Goal: Information Seeking & Learning: Check status

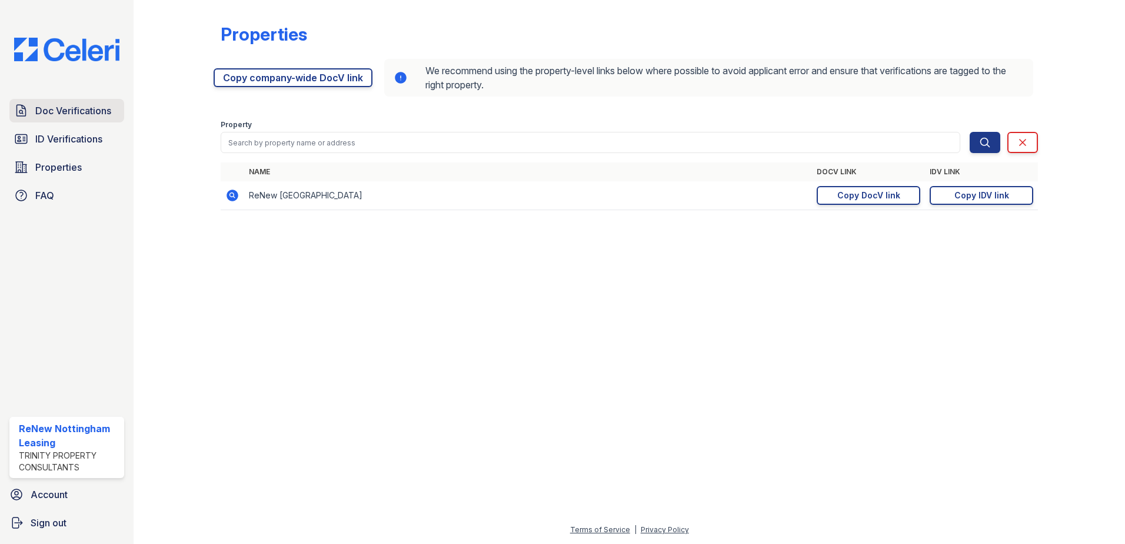
click at [60, 105] on span "Doc Verifications" at bounding box center [73, 111] width 76 height 14
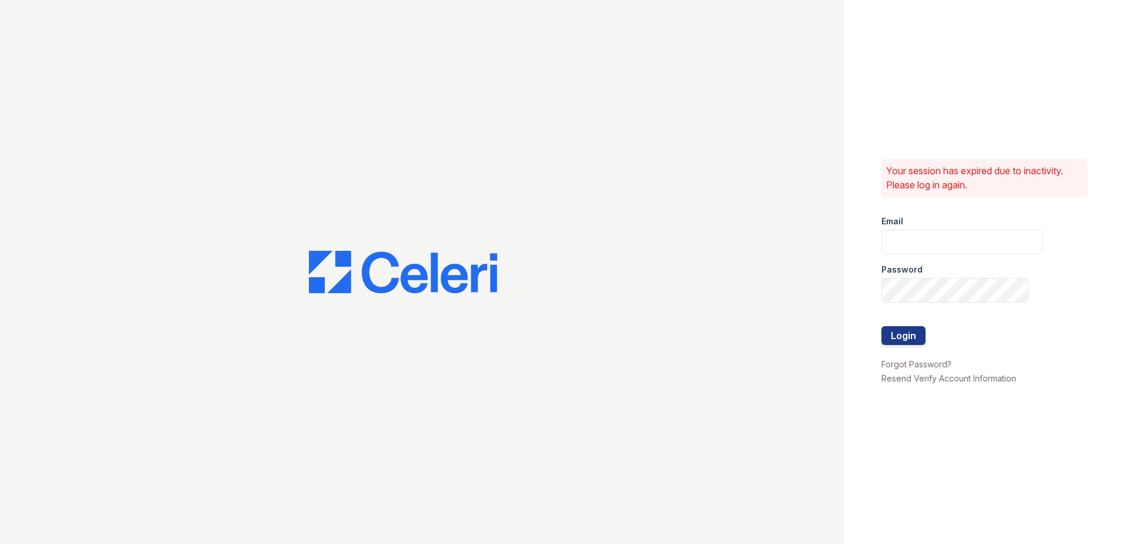
type input "renewnottingham@trinity-pm.com"
click at [890, 333] on button "Login" at bounding box center [904, 335] width 44 height 19
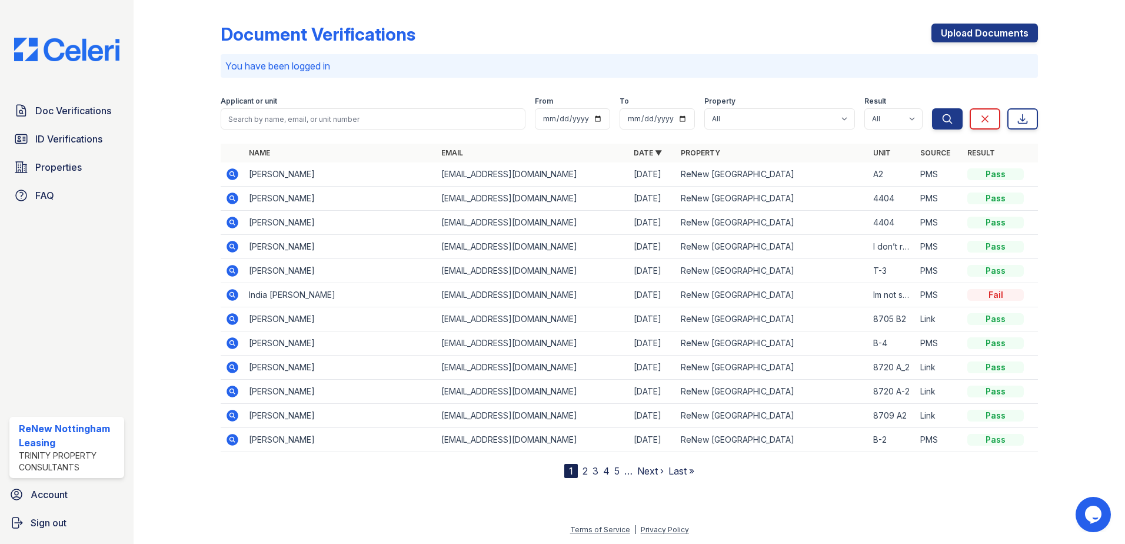
click at [233, 269] on icon at bounding box center [232, 271] width 14 height 14
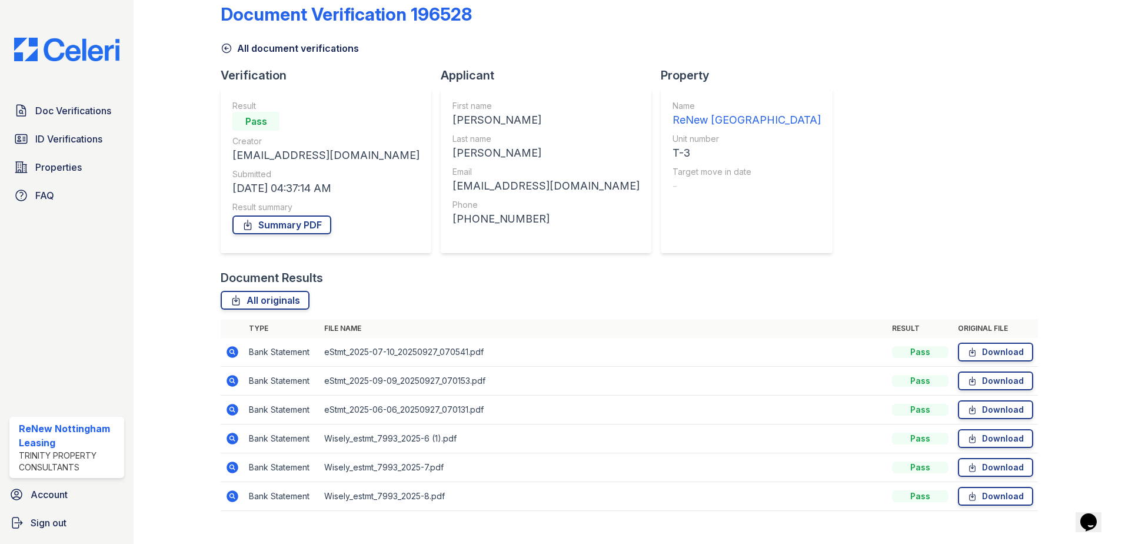
scroll to position [39, 0]
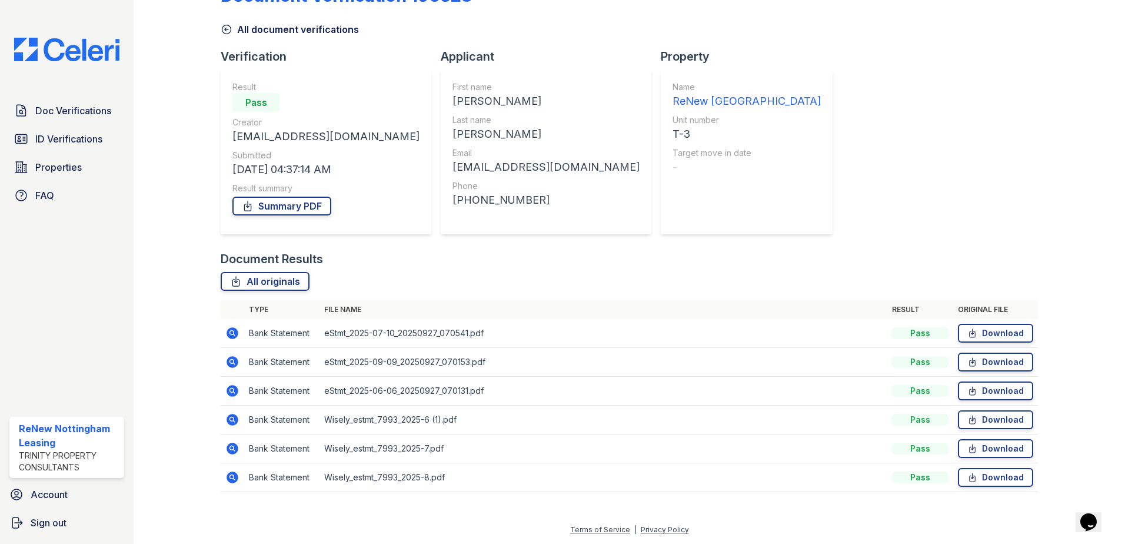
click at [233, 429] on td at bounding box center [233, 419] width 24 height 29
click at [230, 426] on icon at bounding box center [232, 420] width 14 height 14
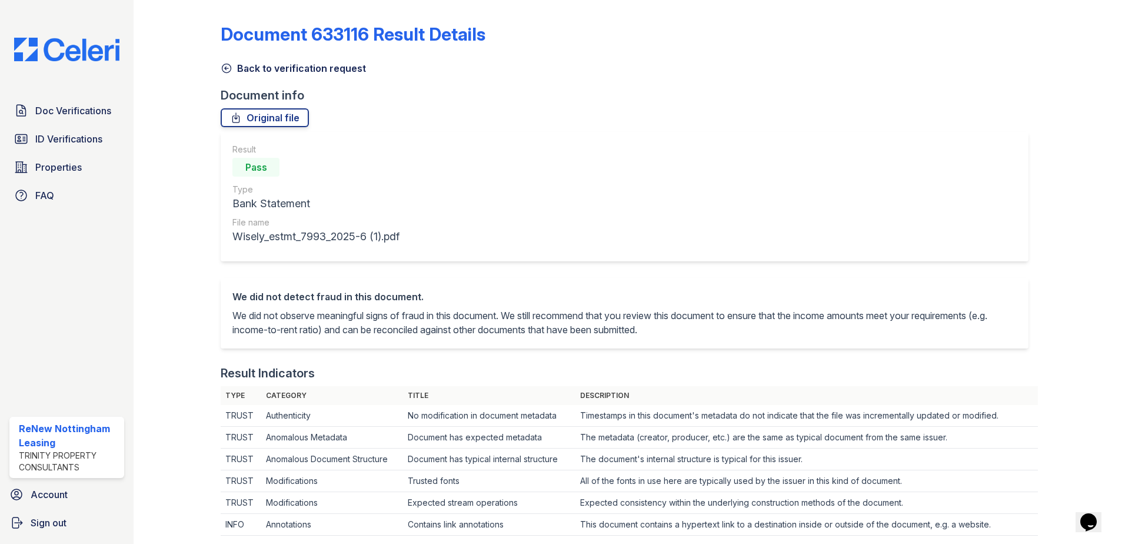
click at [228, 69] on icon at bounding box center [227, 68] width 12 height 12
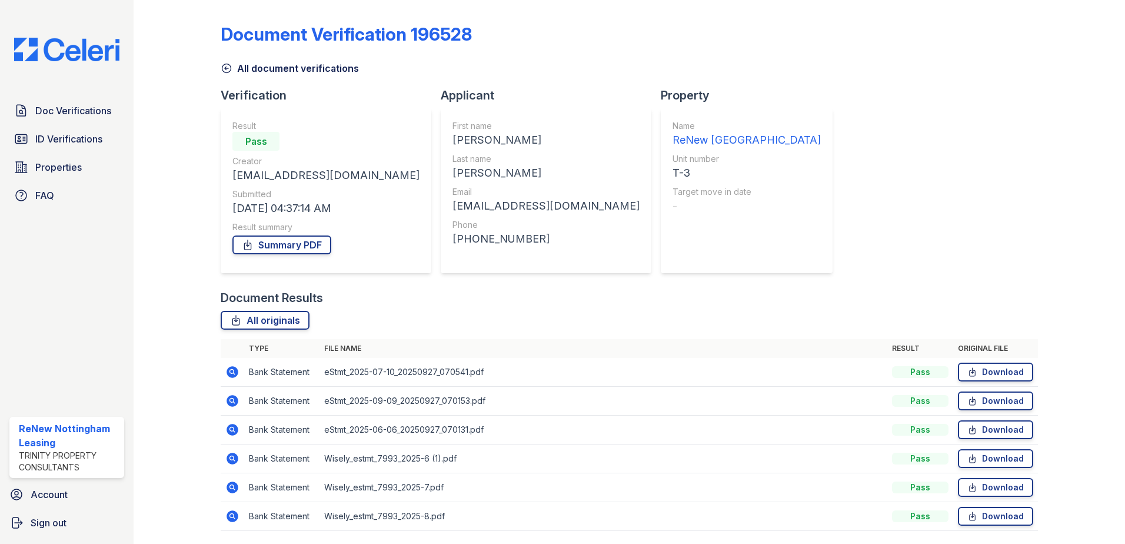
click at [233, 375] on icon at bounding box center [233, 372] width 12 height 12
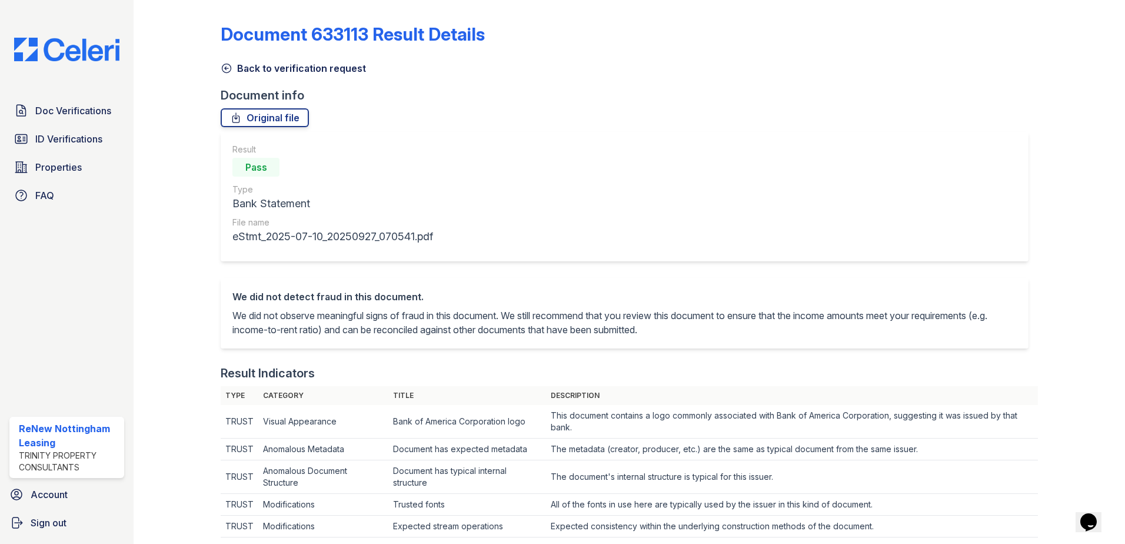
click at [224, 64] on icon at bounding box center [227, 68] width 12 height 12
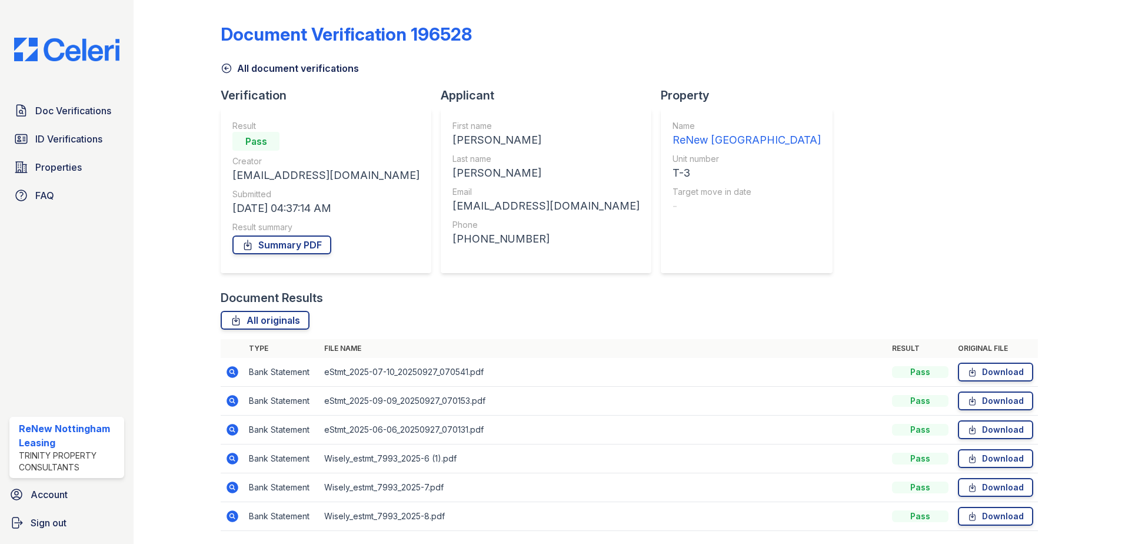
click at [227, 402] on icon at bounding box center [233, 401] width 12 height 12
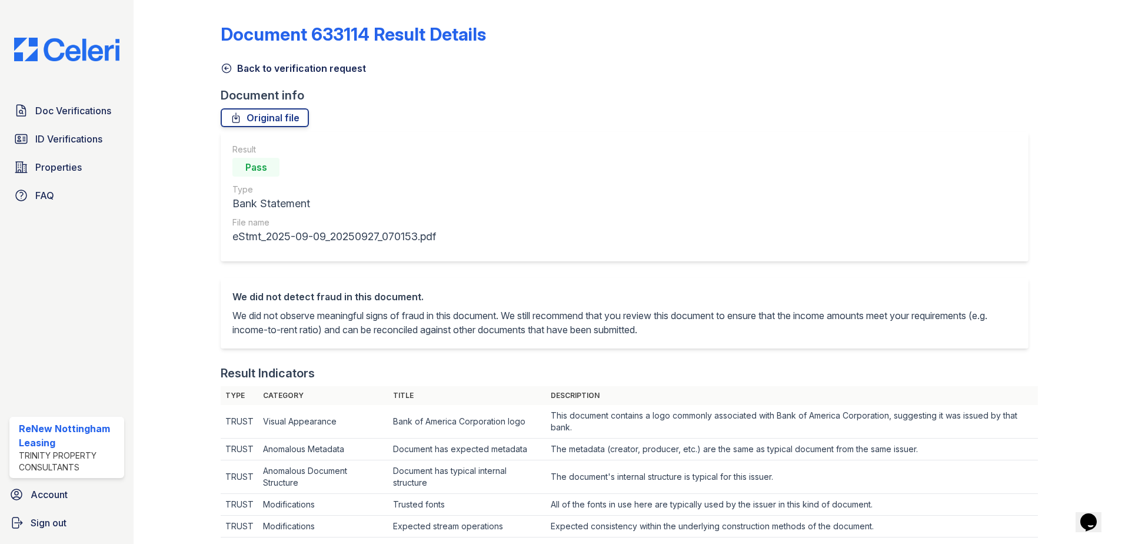
click at [225, 69] on icon at bounding box center [227, 68] width 12 height 12
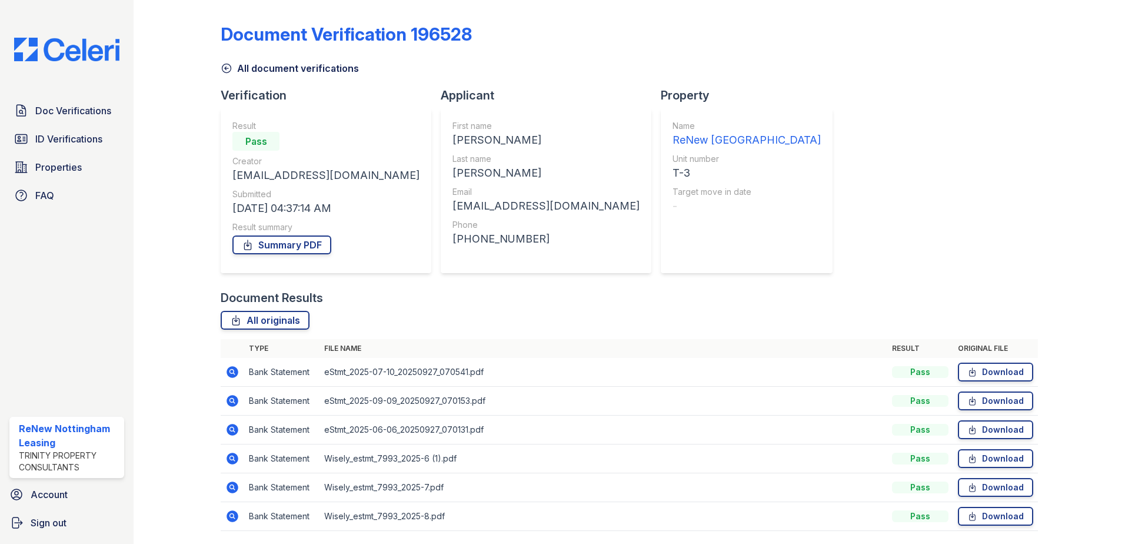
click at [222, 69] on icon at bounding box center [227, 68] width 12 height 12
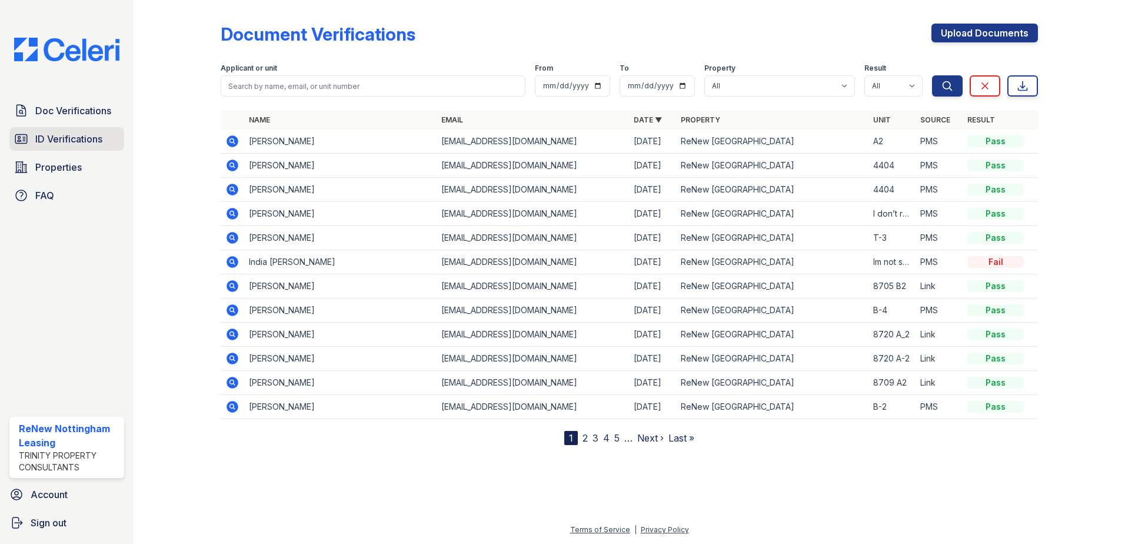
click at [49, 142] on span "ID Verifications" at bounding box center [68, 139] width 67 height 14
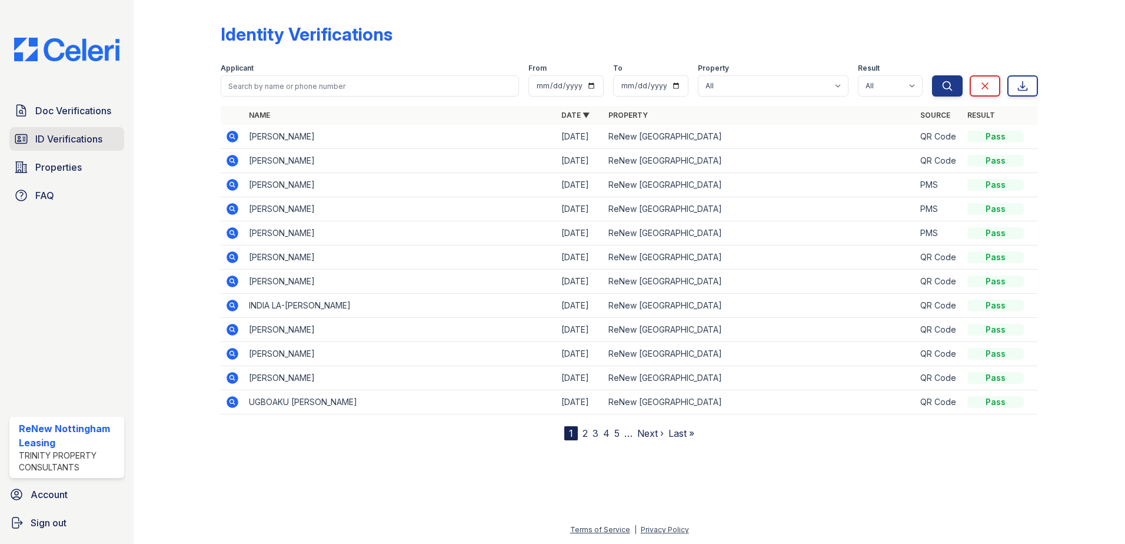
click at [78, 141] on span "ID Verifications" at bounding box center [68, 139] width 67 height 14
click at [55, 141] on span "ID Verifications" at bounding box center [68, 139] width 67 height 14
click at [39, 172] on span "Properties" at bounding box center [58, 167] width 46 height 14
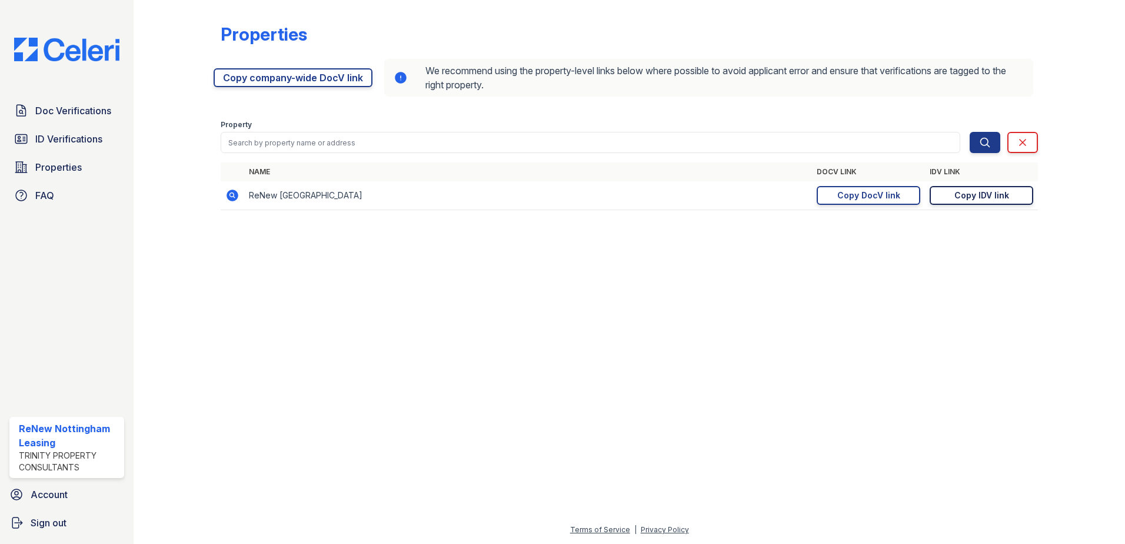
click at [978, 202] on link "Copy IDV link Copy link" at bounding box center [982, 195] width 104 height 19
click at [96, 164] on link "Properties" at bounding box center [66, 167] width 115 height 24
click at [95, 141] on span "ID Verifications" at bounding box center [68, 139] width 67 height 14
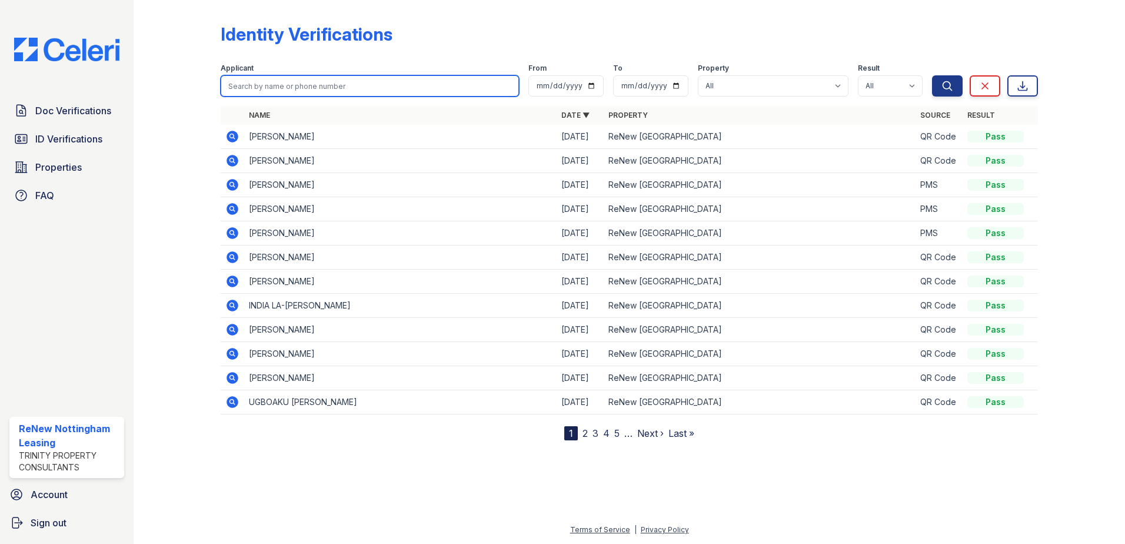
click at [388, 88] on input "search" at bounding box center [370, 85] width 298 height 21
type input "dominiquer"
click at [932, 75] on button "Search" at bounding box center [947, 85] width 31 height 21
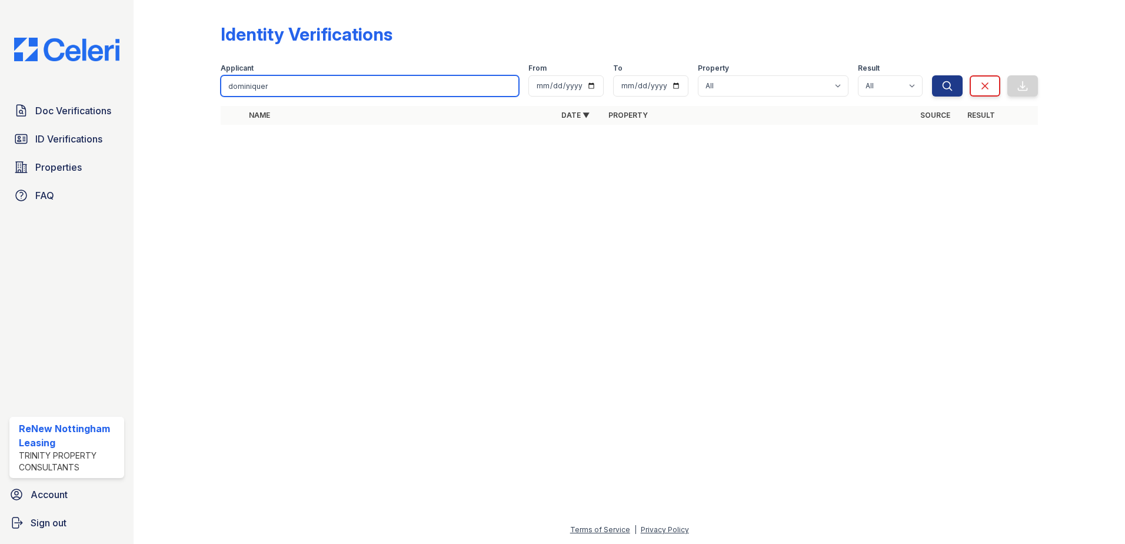
click at [386, 89] on input "dominiquer" at bounding box center [370, 85] width 298 height 21
type input "[PERSON_NAME]"
click at [932, 75] on button "Search" at bounding box center [947, 85] width 31 height 21
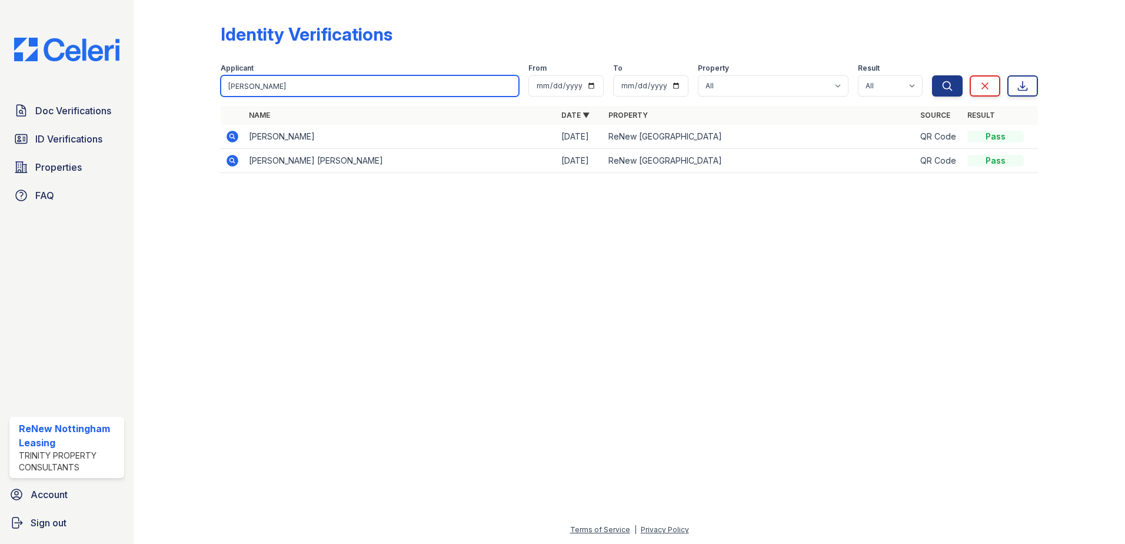
drag, startPoint x: 304, startPoint y: 94, endPoint x: 235, endPoint y: 81, distance: 70.1
click at [235, 81] on input "[PERSON_NAME]" at bounding box center [370, 85] width 298 height 21
type input "d"
click at [258, 84] on input "search" at bounding box center [370, 85] width 298 height 21
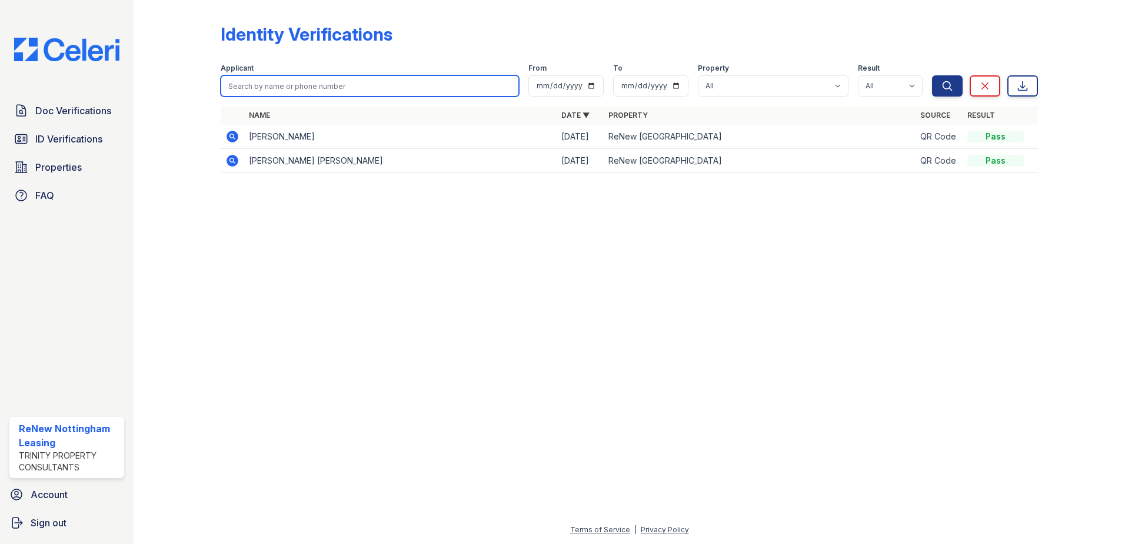
type input "[PERSON_NAME]"
click at [932, 75] on button "Search" at bounding box center [947, 85] width 31 height 21
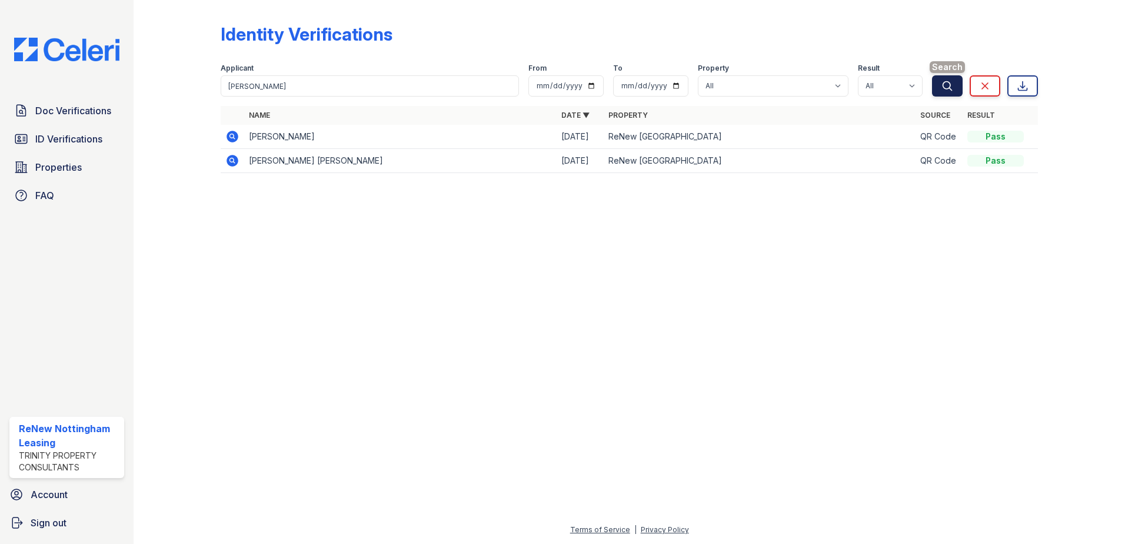
click at [960, 87] on button "Search" at bounding box center [947, 85] width 31 height 21
click at [61, 142] on span "ID Verifications" at bounding box center [68, 139] width 67 height 14
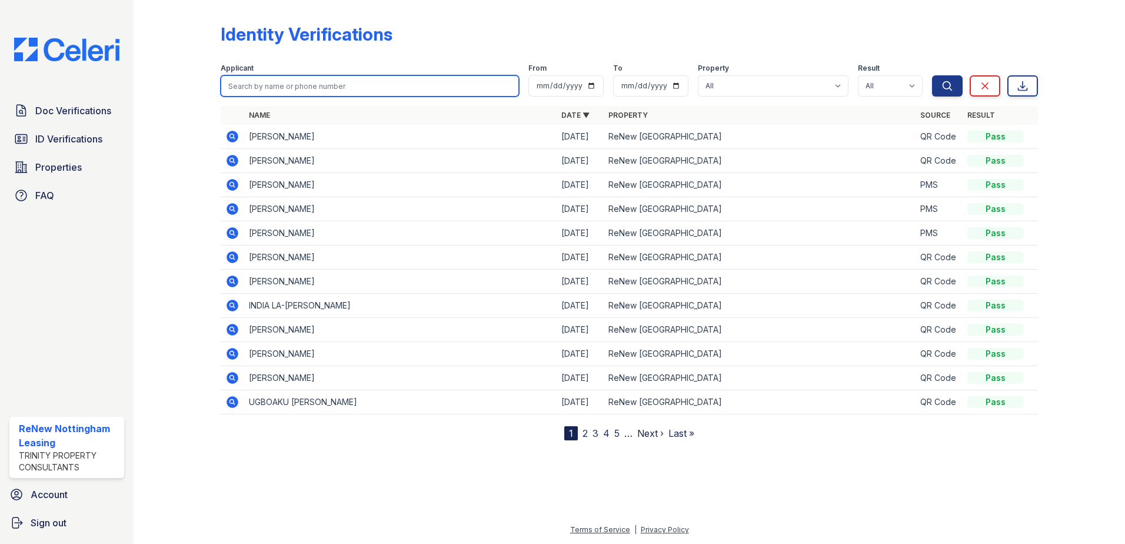
click at [273, 94] on input "search" at bounding box center [370, 85] width 298 height 21
type input "[PERSON_NAME]"
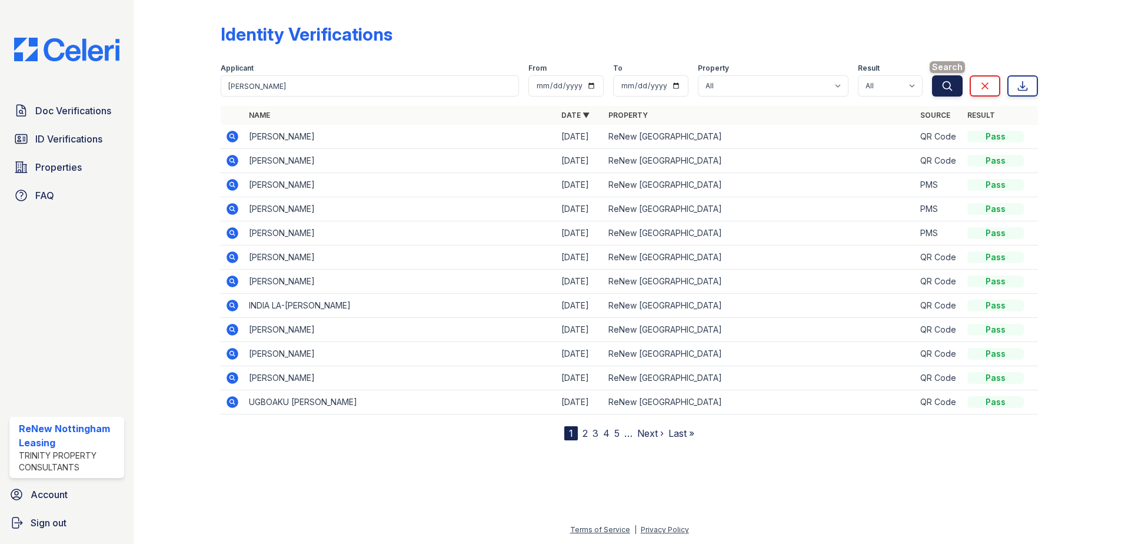
click at [948, 80] on icon "submit" at bounding box center [948, 86] width 12 height 12
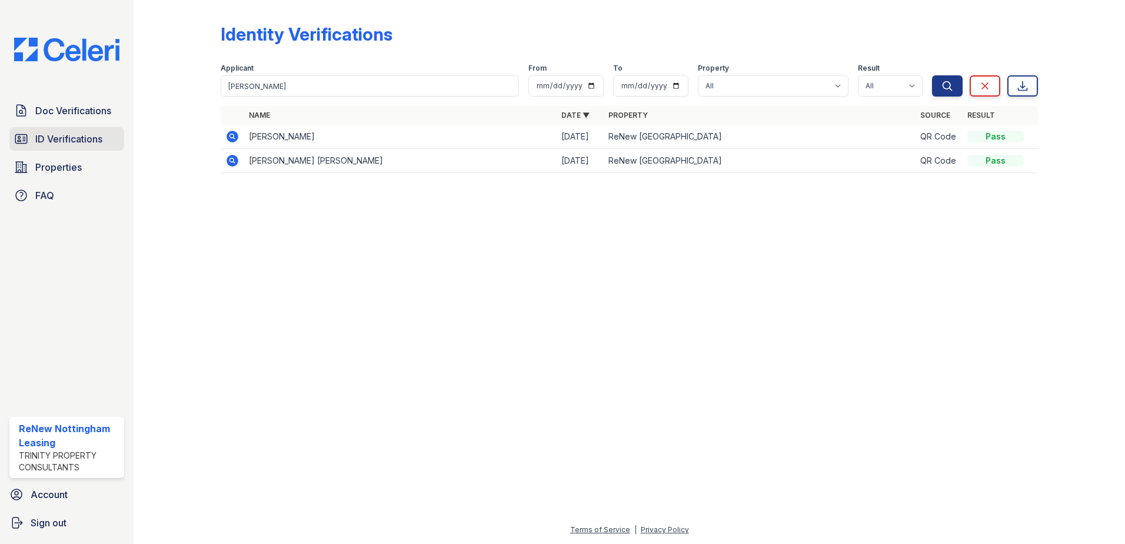
click at [62, 139] on span "ID Verifications" at bounding box center [68, 139] width 67 height 14
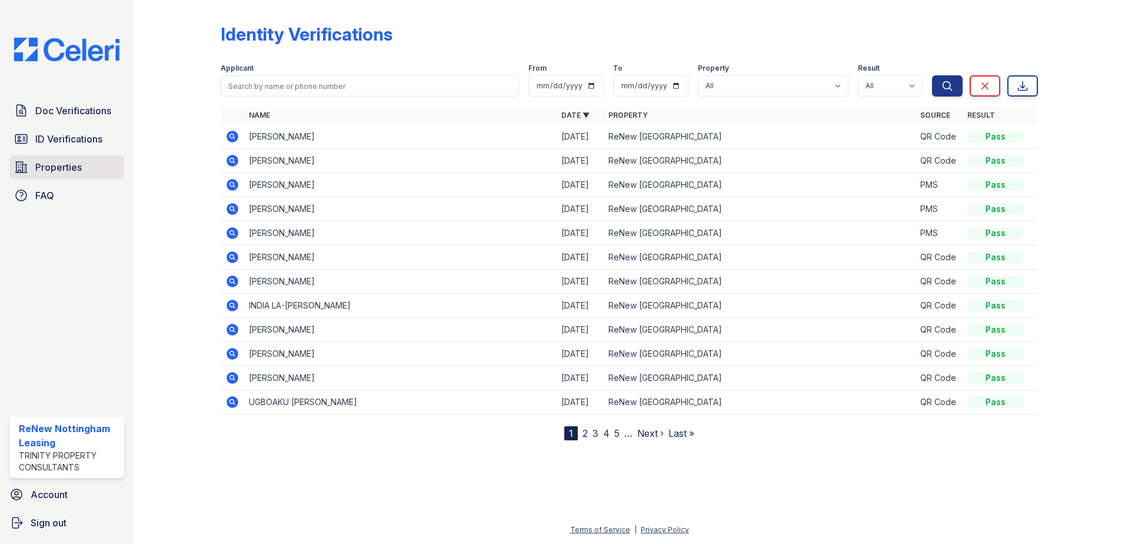
click at [68, 162] on span "Properties" at bounding box center [58, 167] width 46 height 14
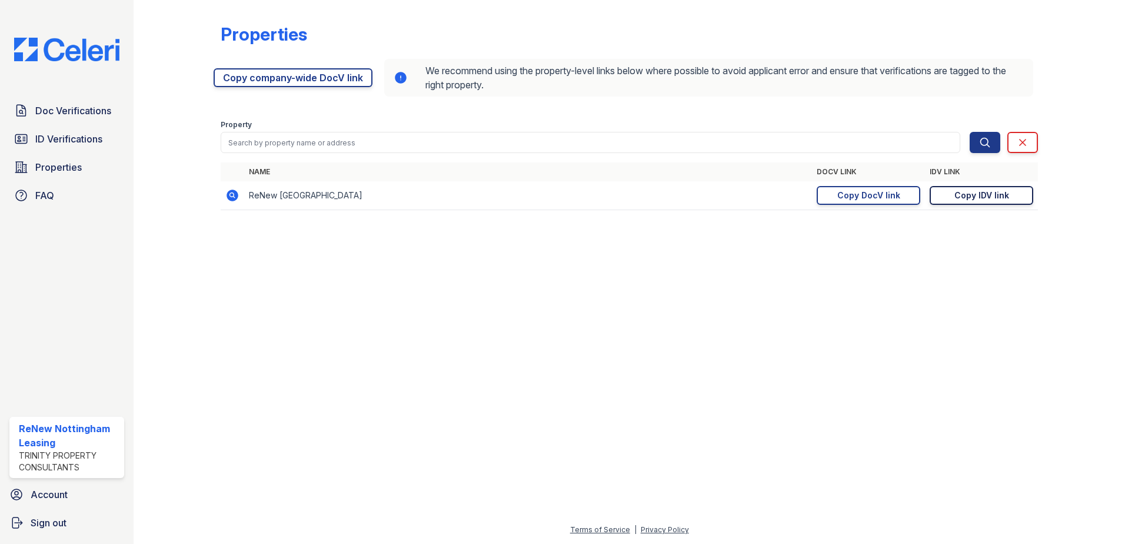
click at [987, 198] on div "Copy IDV link" at bounding box center [982, 195] width 55 height 12
